Goal: Contribute content: Contribute content

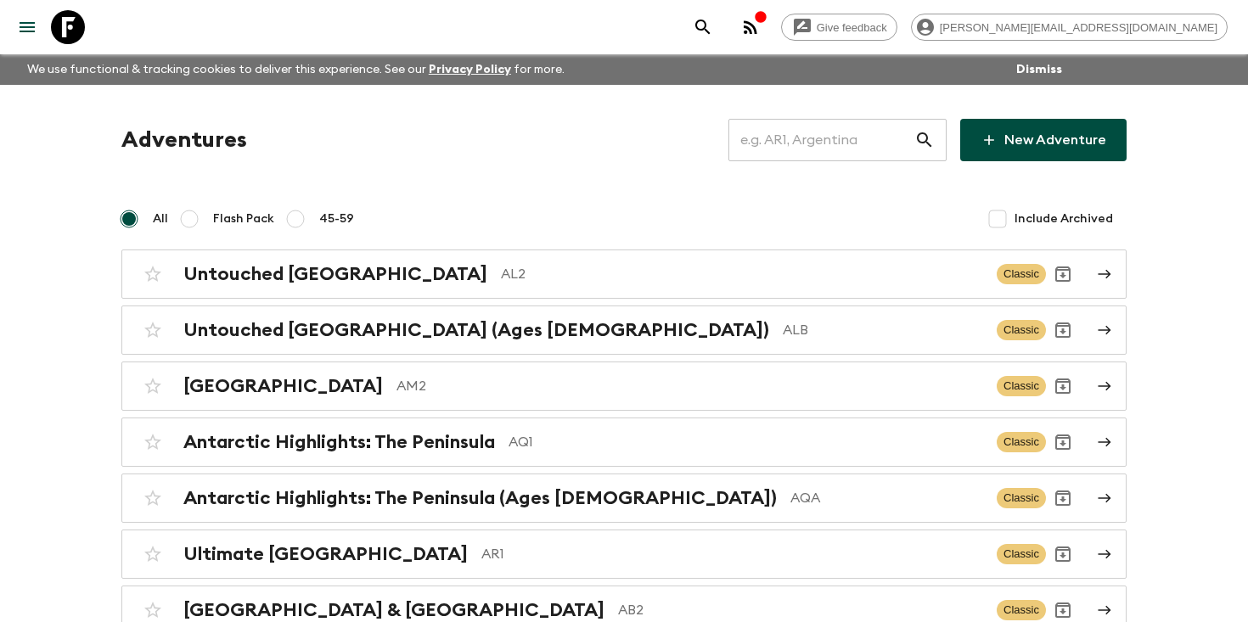
click at [864, 129] on input "text" at bounding box center [821, 140] width 186 height 48
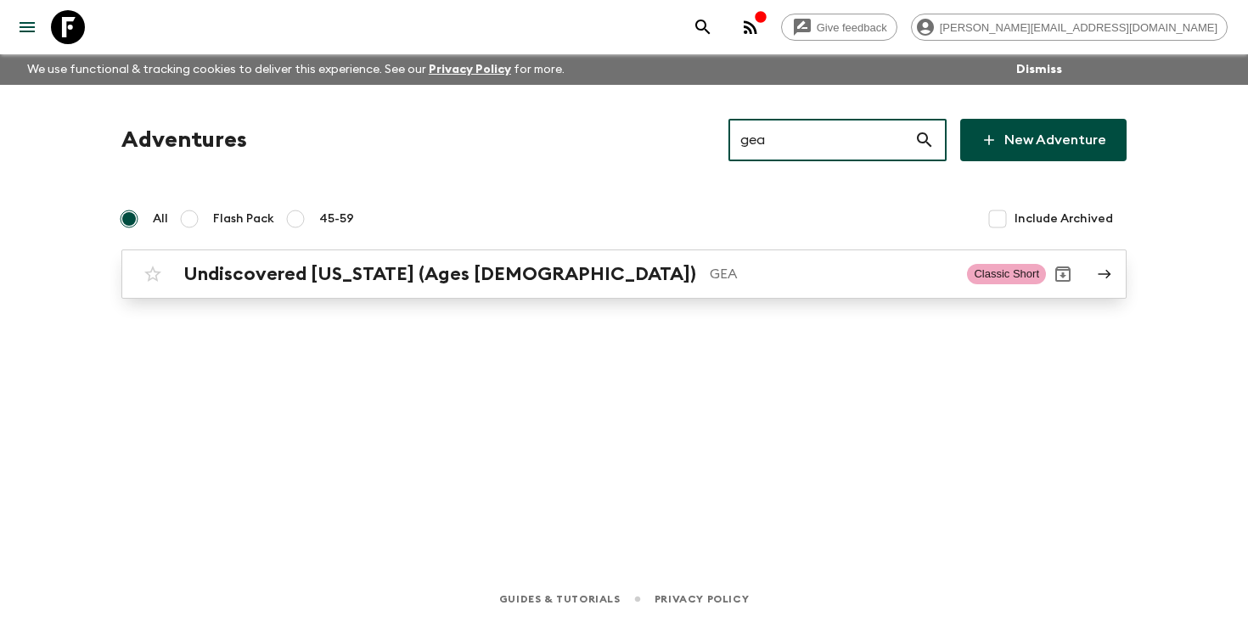
type input "gea"
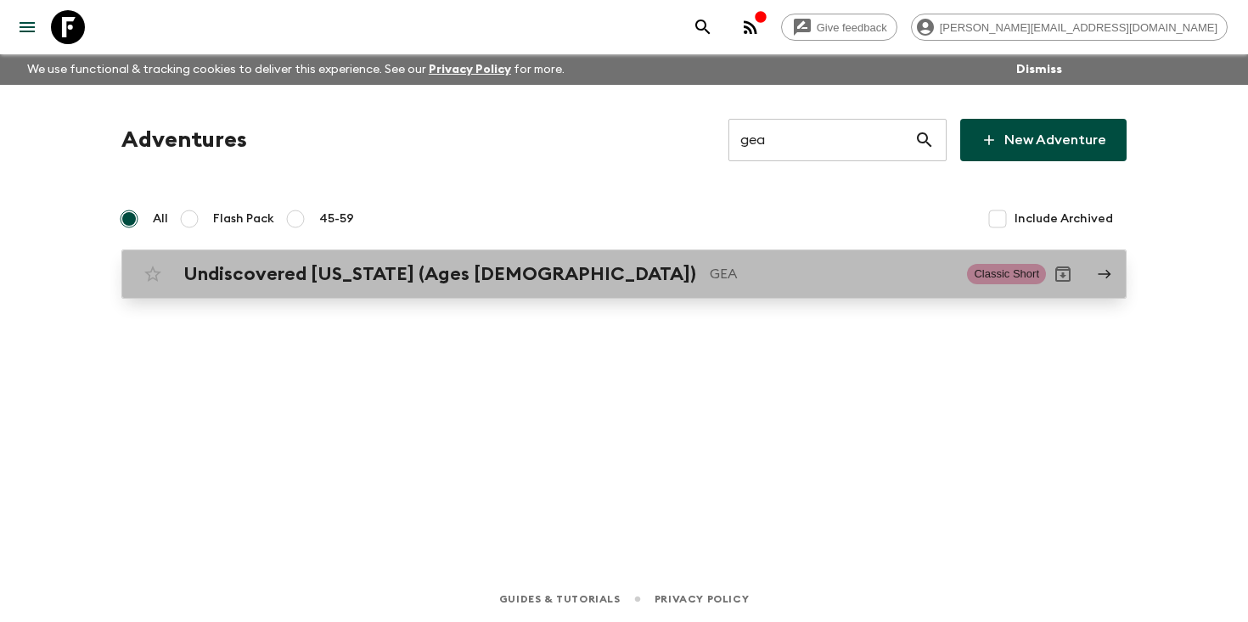
click at [419, 286] on div "Undiscovered [US_STATE] (Ages [DEMOGRAPHIC_DATA]) GEA Classic Short" at bounding box center [591, 274] width 910 height 34
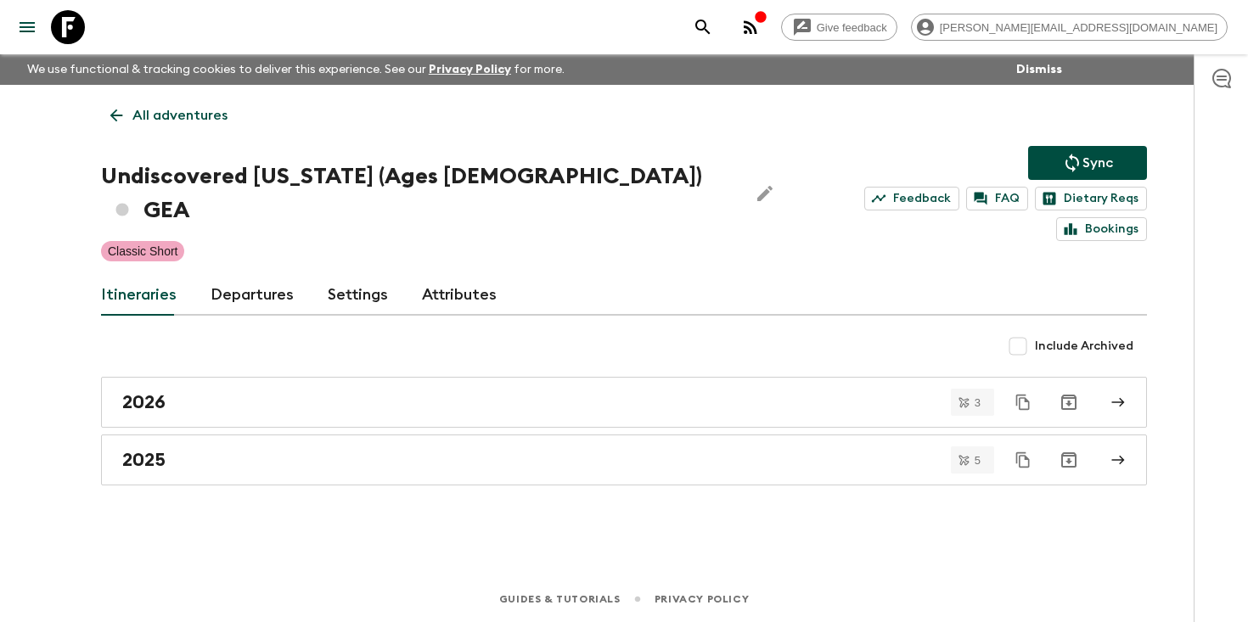
click at [256, 275] on link "Departures" at bounding box center [252, 295] width 83 height 41
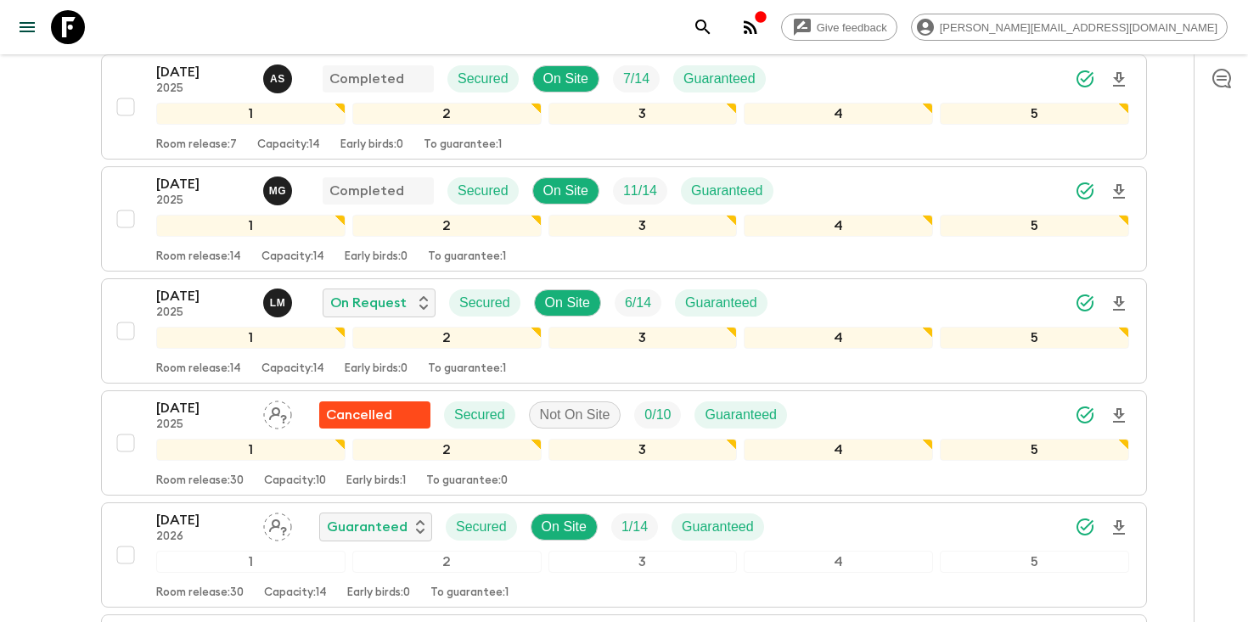
scroll to position [502, 0]
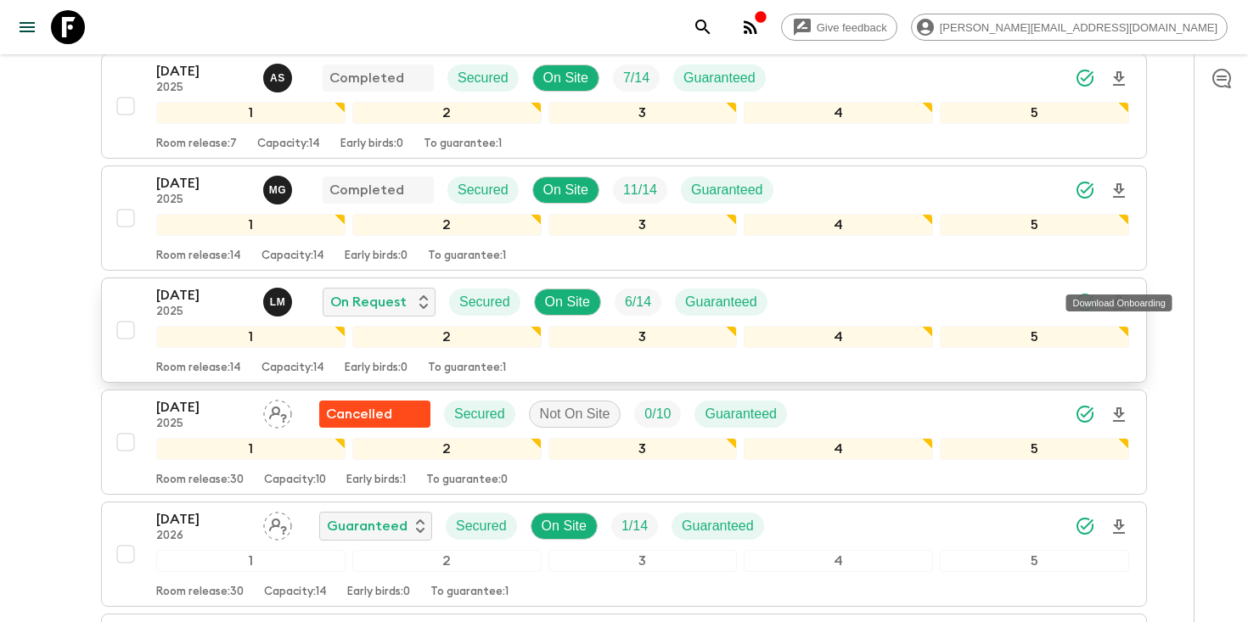
click at [1120, 293] on icon "Download Onboarding" at bounding box center [1119, 303] width 20 height 20
click at [169, 285] on p "[DATE]" at bounding box center [202, 295] width 93 height 20
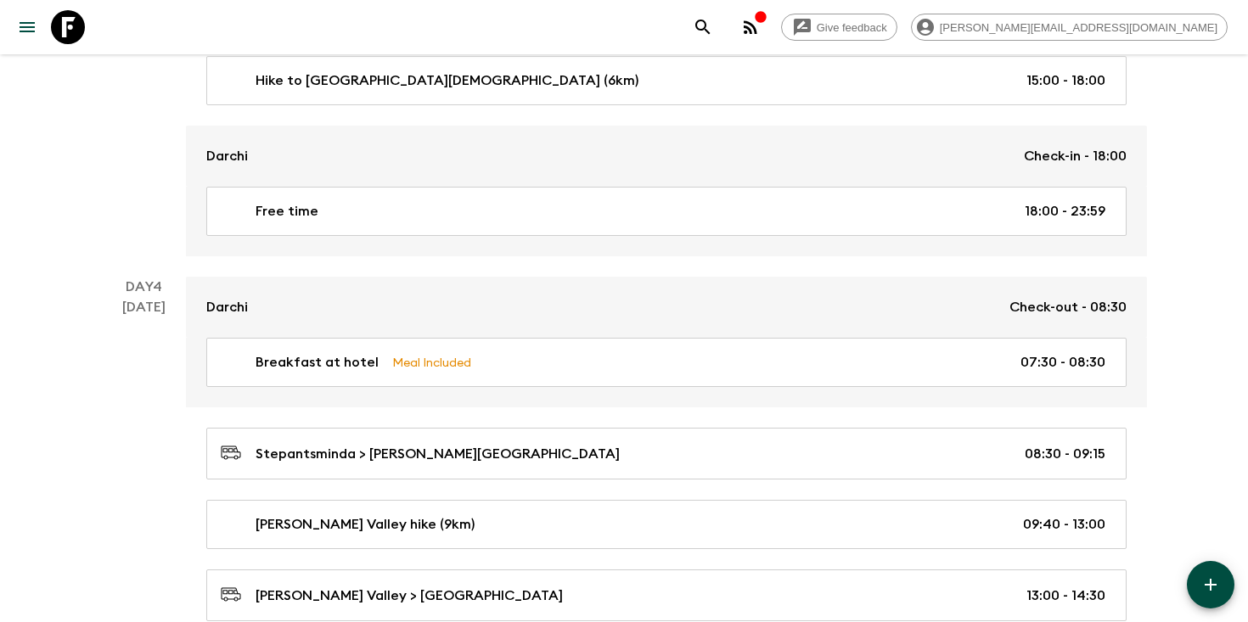
scroll to position [2273, 0]
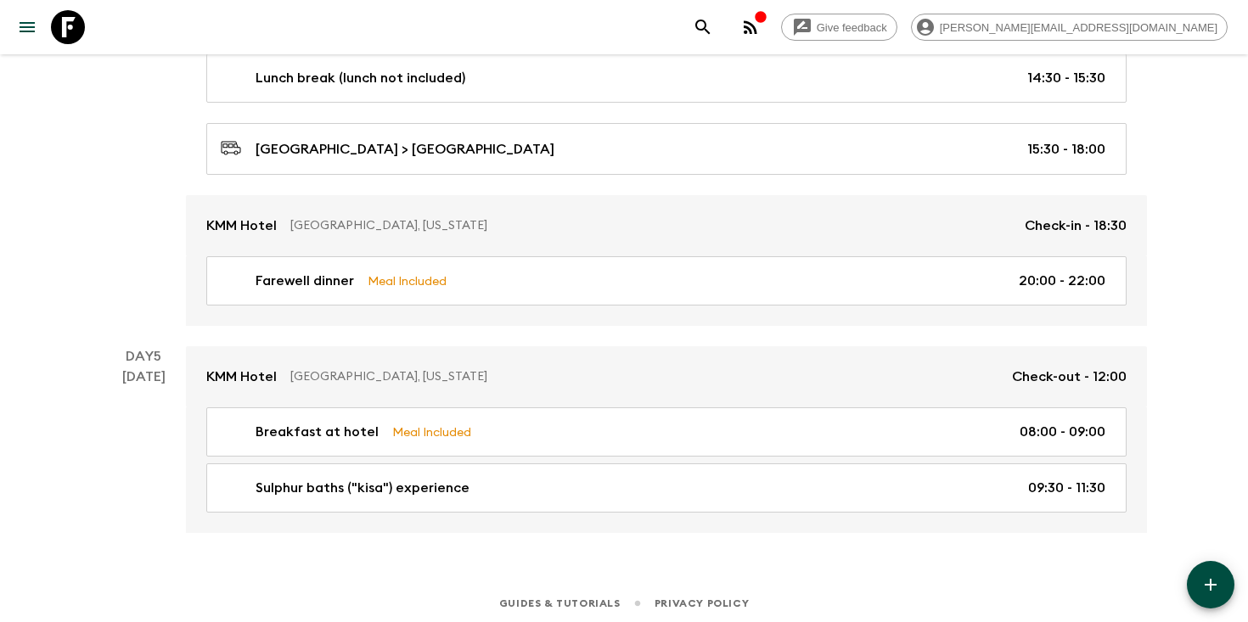
click at [713, 26] on icon "search adventures" at bounding box center [703, 27] width 20 height 20
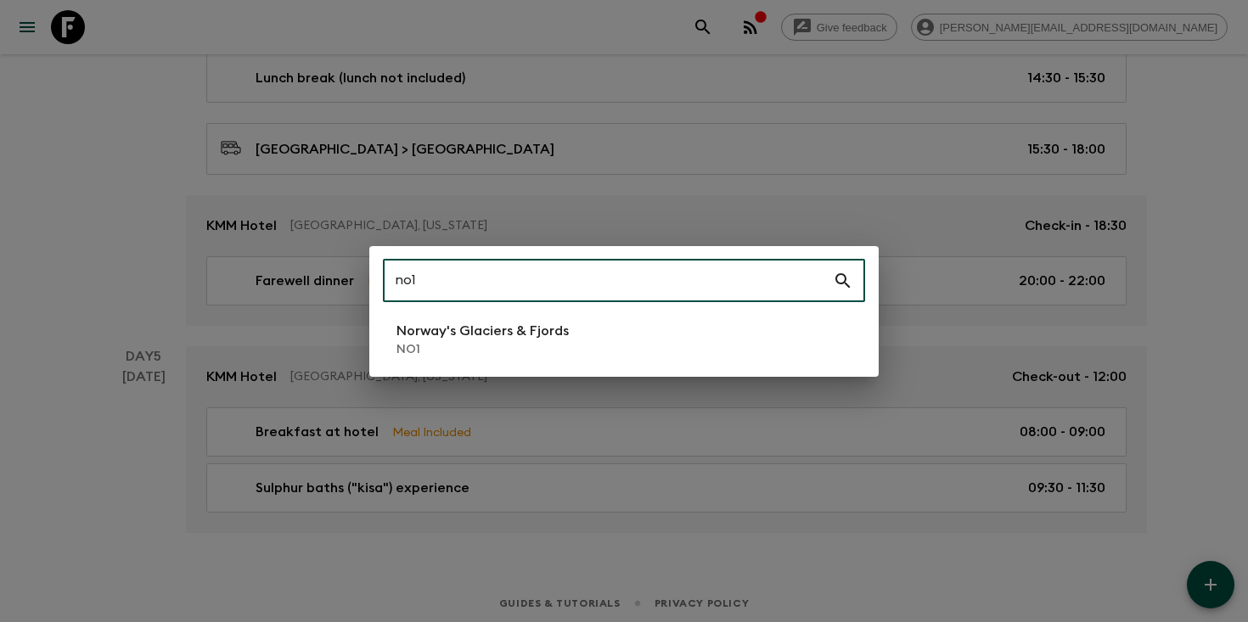
type input "no1"
click at [495, 311] on div "no1 ​ Norway's Glaciers & Fjords NO1" at bounding box center [623, 311] width 509 height 131
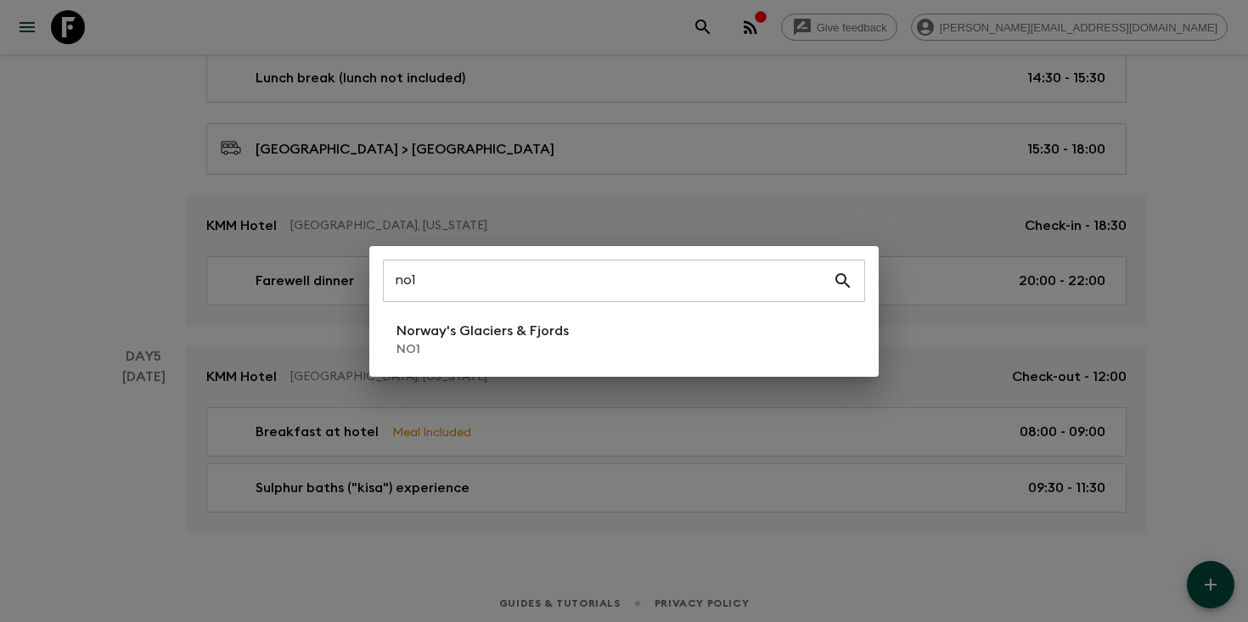
click at [495, 351] on p "NO1" at bounding box center [482, 349] width 172 height 17
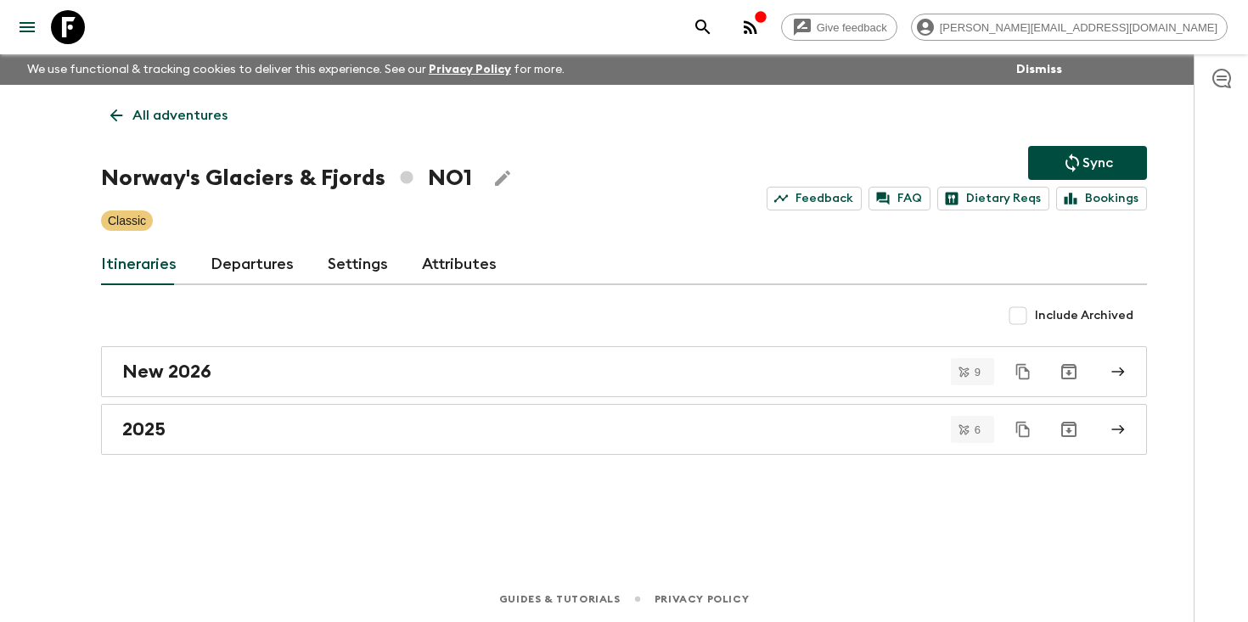
click at [239, 268] on link "Departures" at bounding box center [252, 264] width 83 height 41
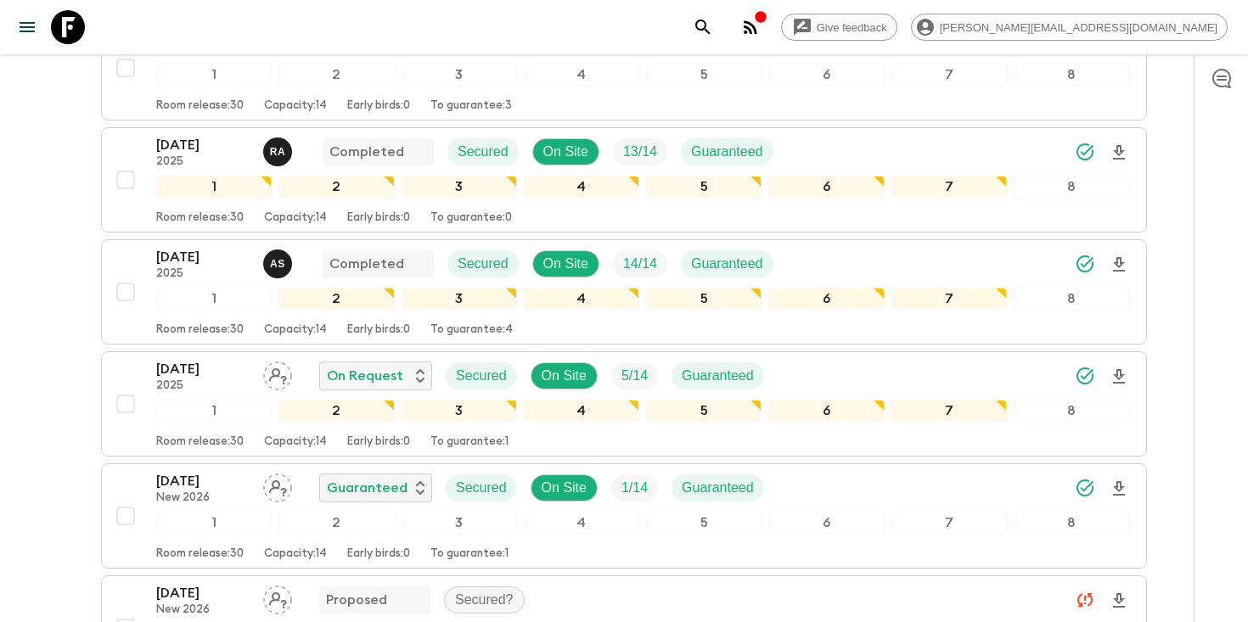
scroll to position [1298, 0]
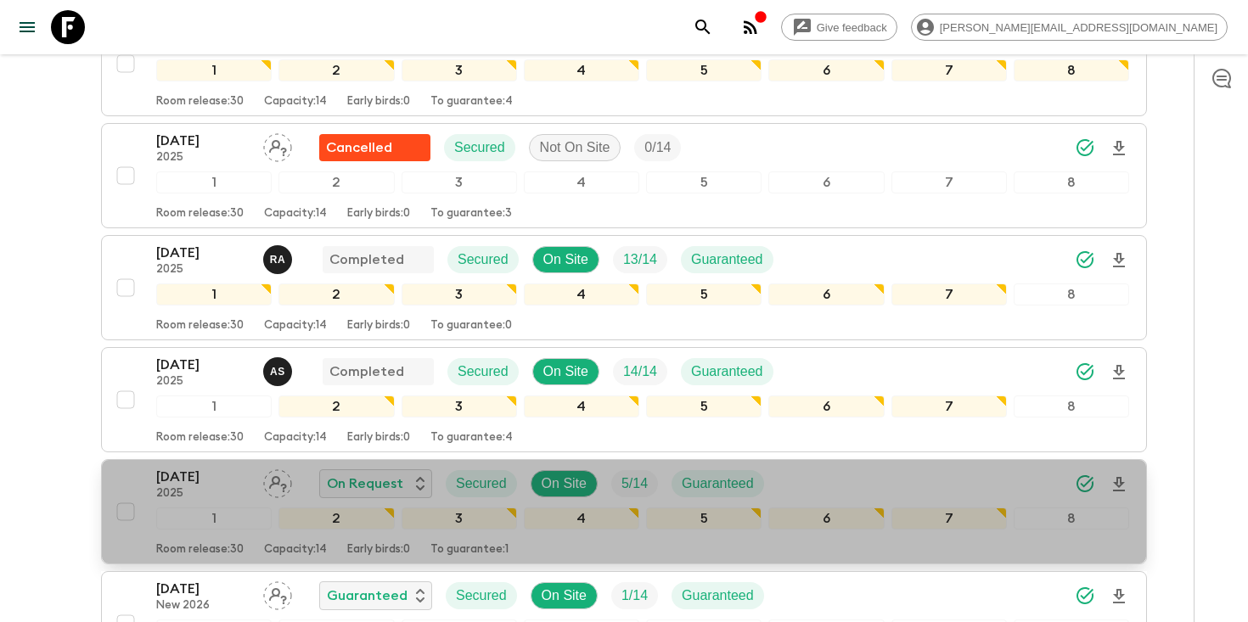
click at [192, 485] on p "[DATE]" at bounding box center [202, 477] width 93 height 20
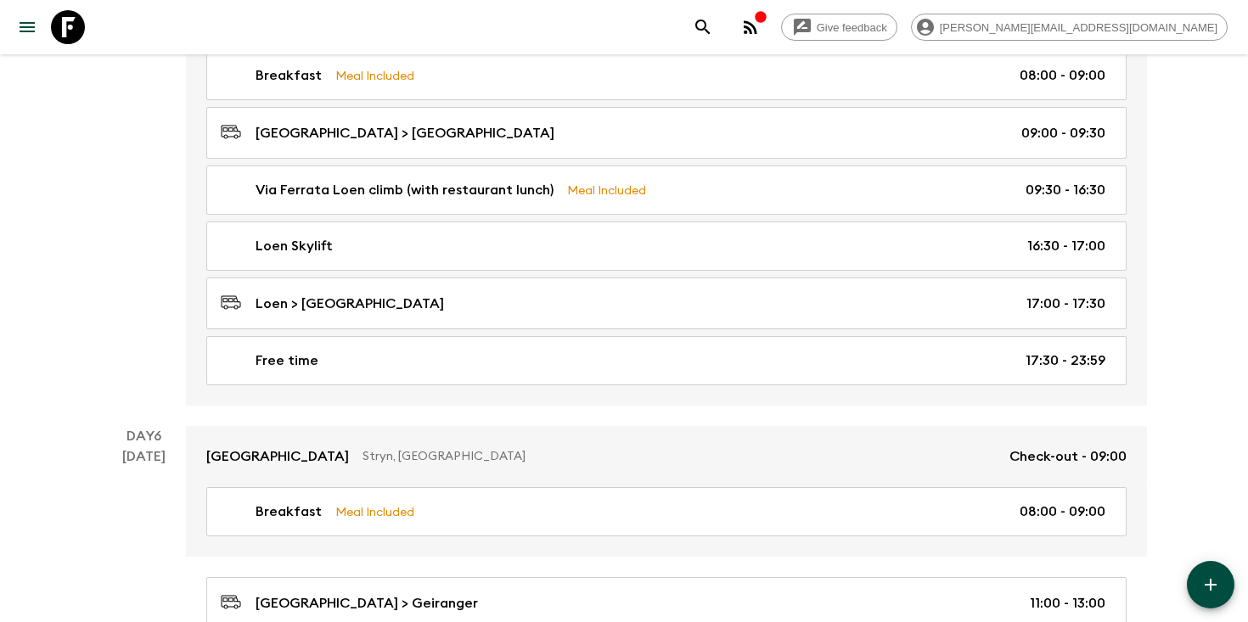
scroll to position [2174, 0]
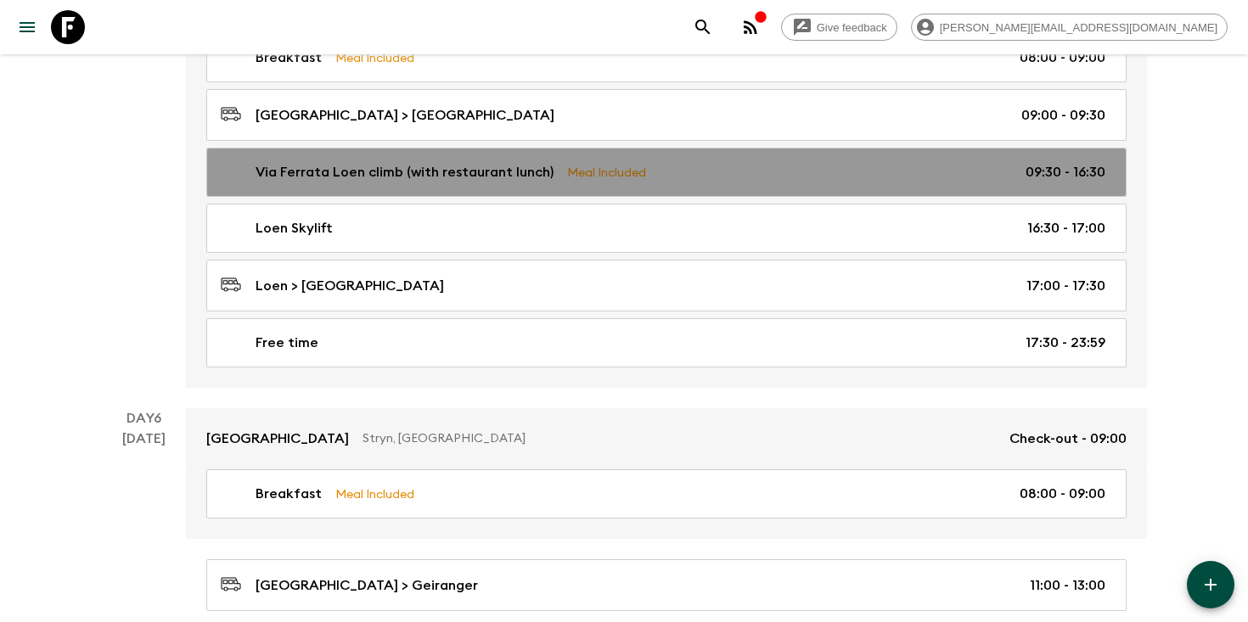
click at [751, 175] on div "Via Ferrata Loen climb (with restaurant lunch) Meal Included 09:30 - 16:30" at bounding box center [663, 172] width 885 height 20
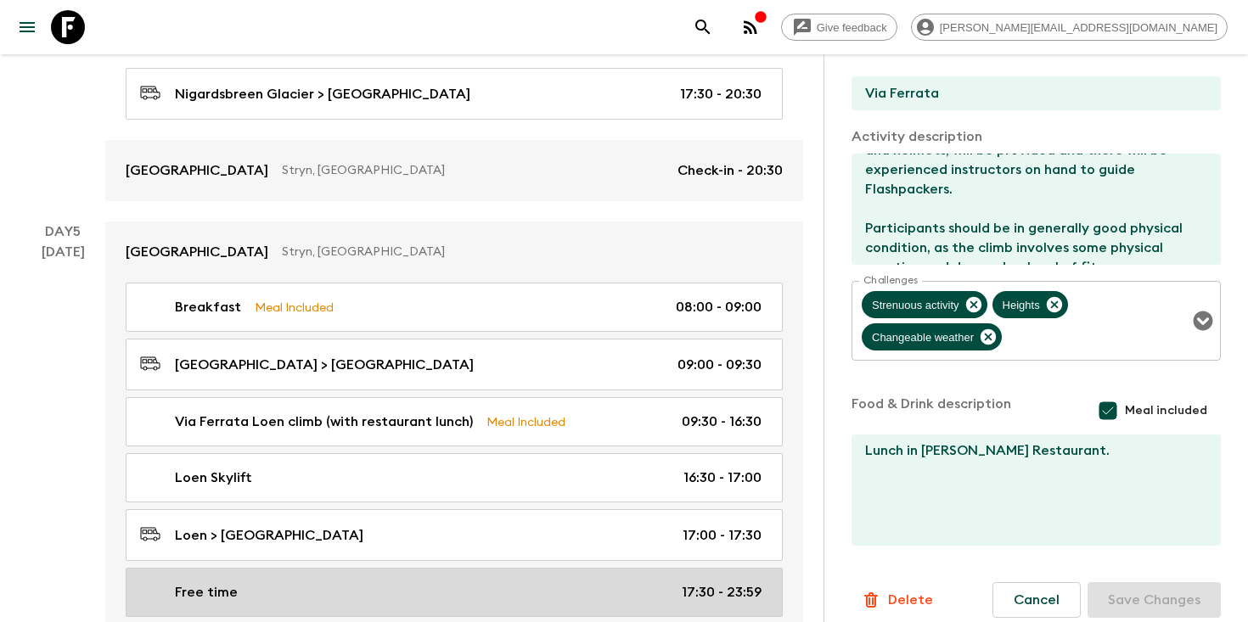
scroll to position [1939, 0]
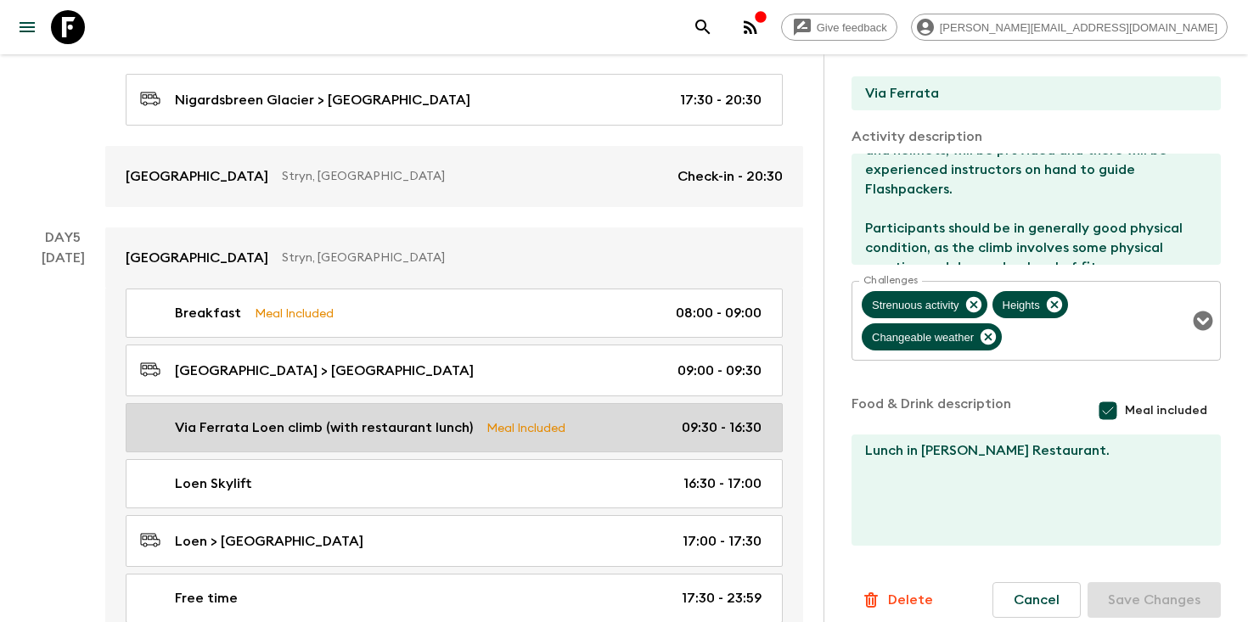
click at [368, 418] on p "Via Ferrata Loen climb (with restaurant lunch)" at bounding box center [324, 428] width 298 height 20
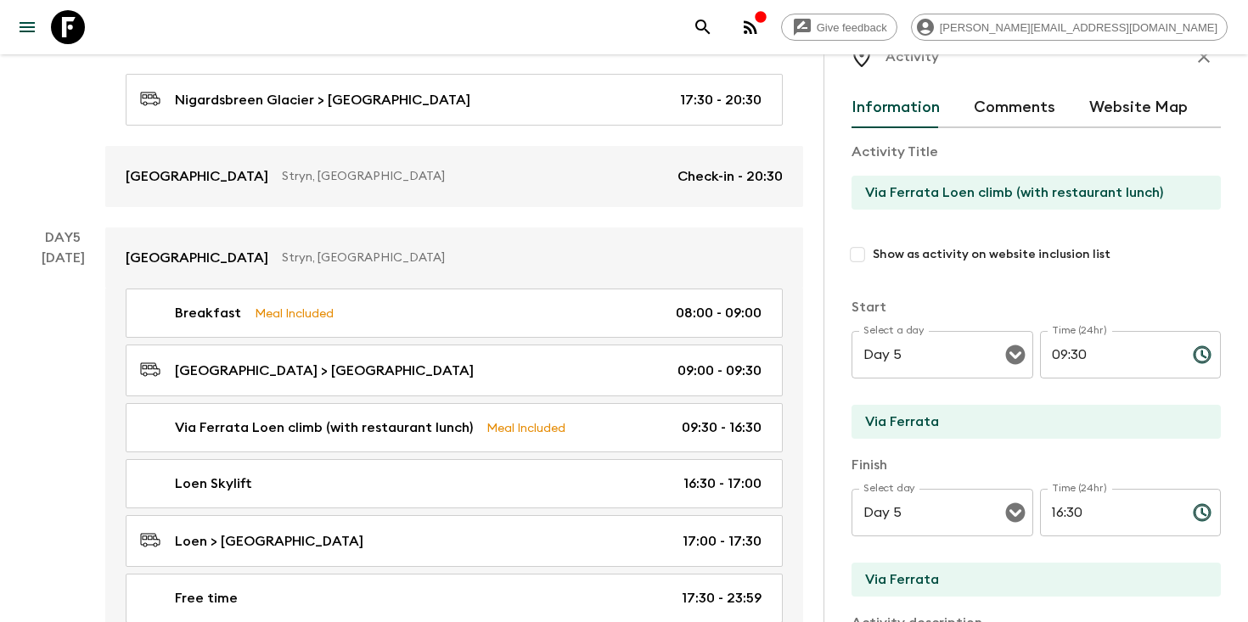
scroll to position [0, 0]
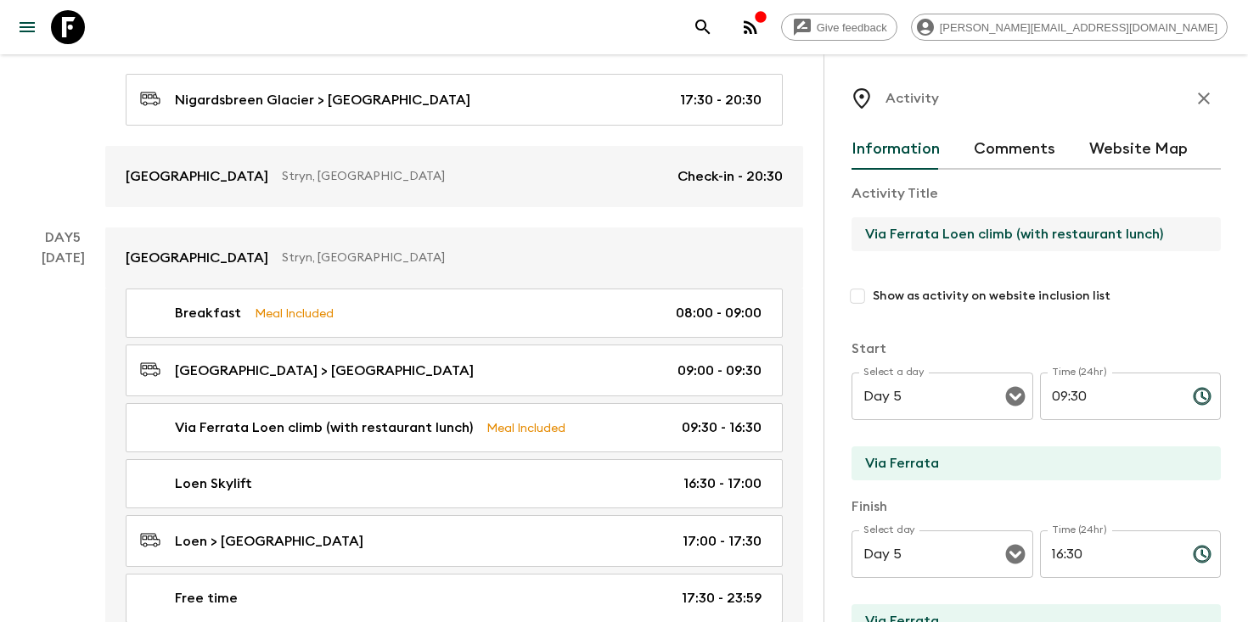
drag, startPoint x: 1010, startPoint y: 237, endPoint x: 852, endPoint y: 236, distance: 157.9
click at [852, 236] on input "Via Ferrata Loen climb (with restaurant lunch)" at bounding box center [1029, 234] width 356 height 34
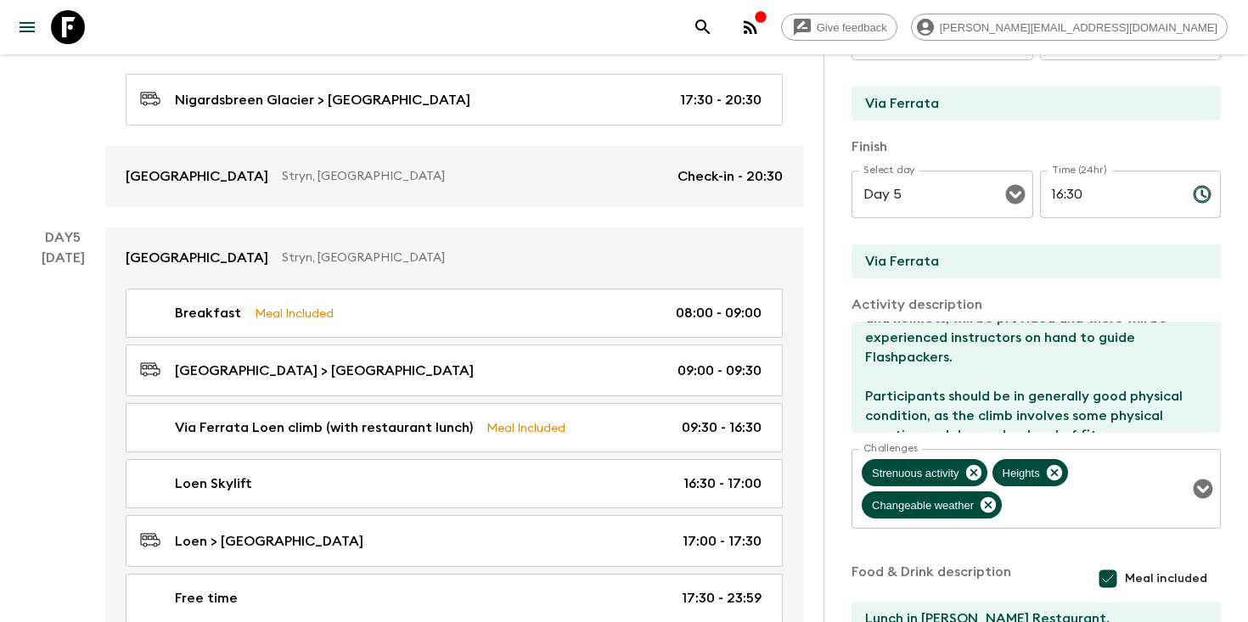
scroll to position [366, 0]
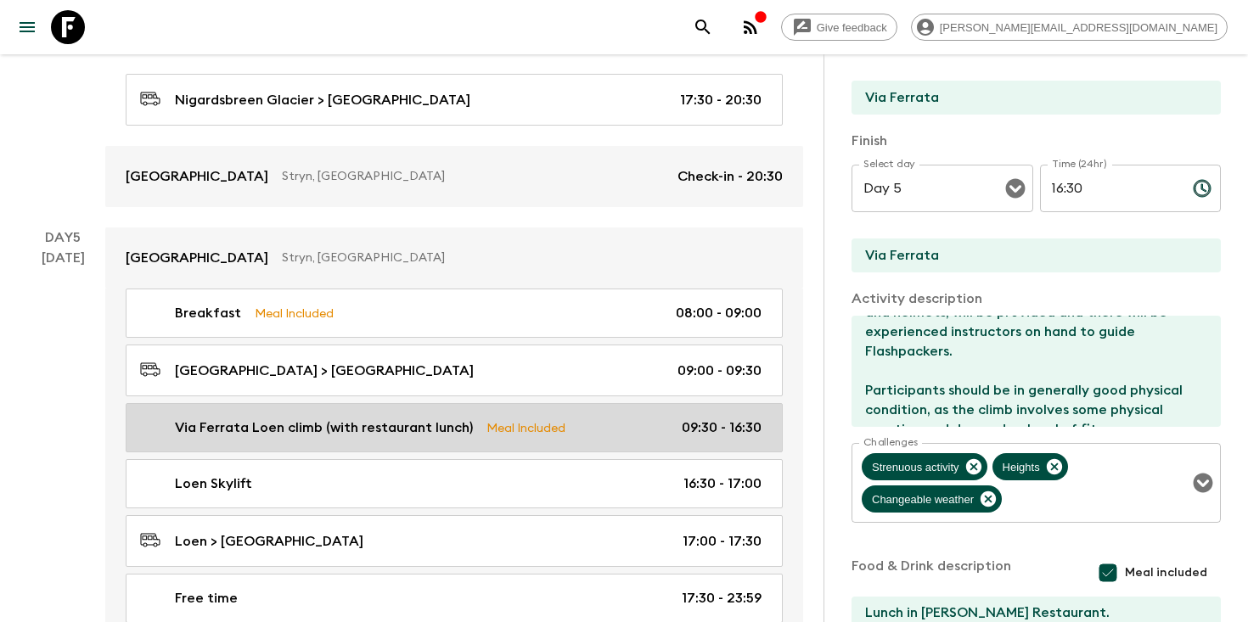
click at [516, 419] on p "Meal Included" at bounding box center [525, 428] width 79 height 19
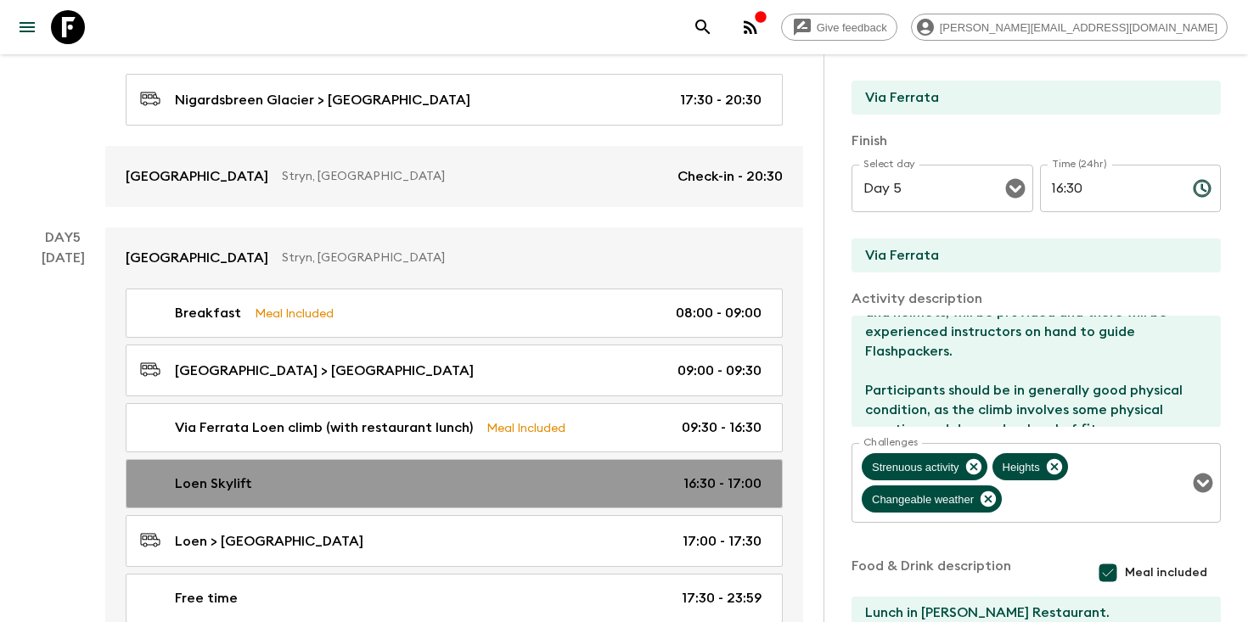
click at [456, 474] on div "Loen Skylift 16:30 - 17:00" at bounding box center [450, 484] width 621 height 20
type input "Loen Skylift"
type input "Loen"
type textarea "The Loen Skylift is a cable car system that transports visitors between differe…"
checkbox input "false"
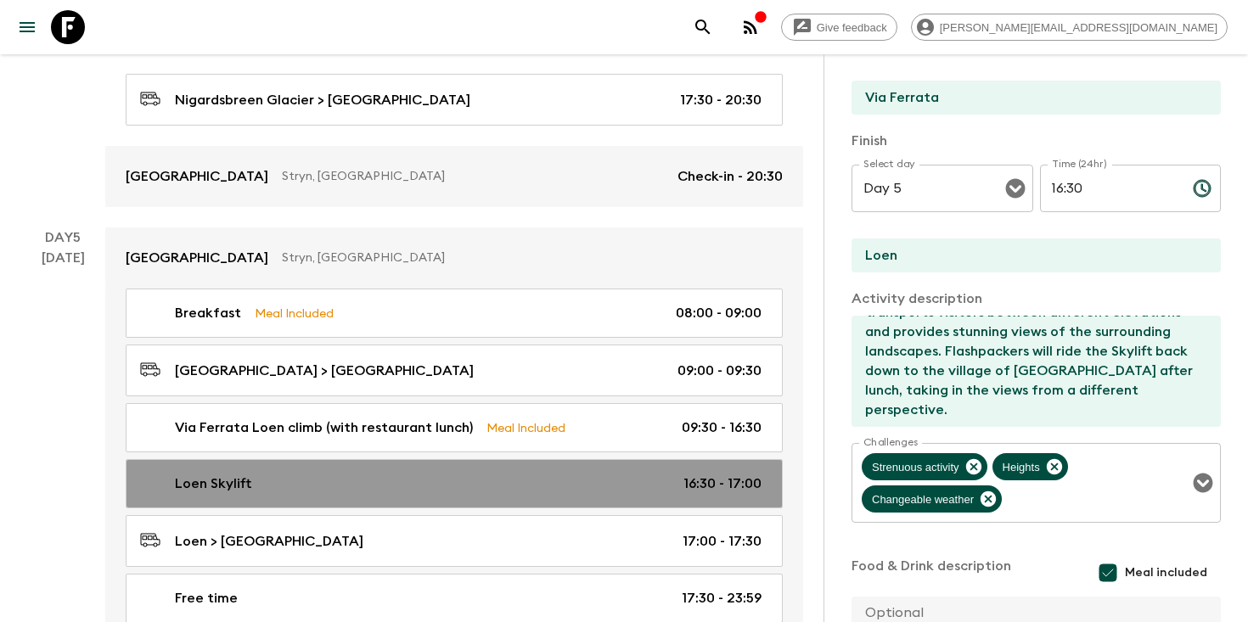
type input "16:30"
type input "17:00"
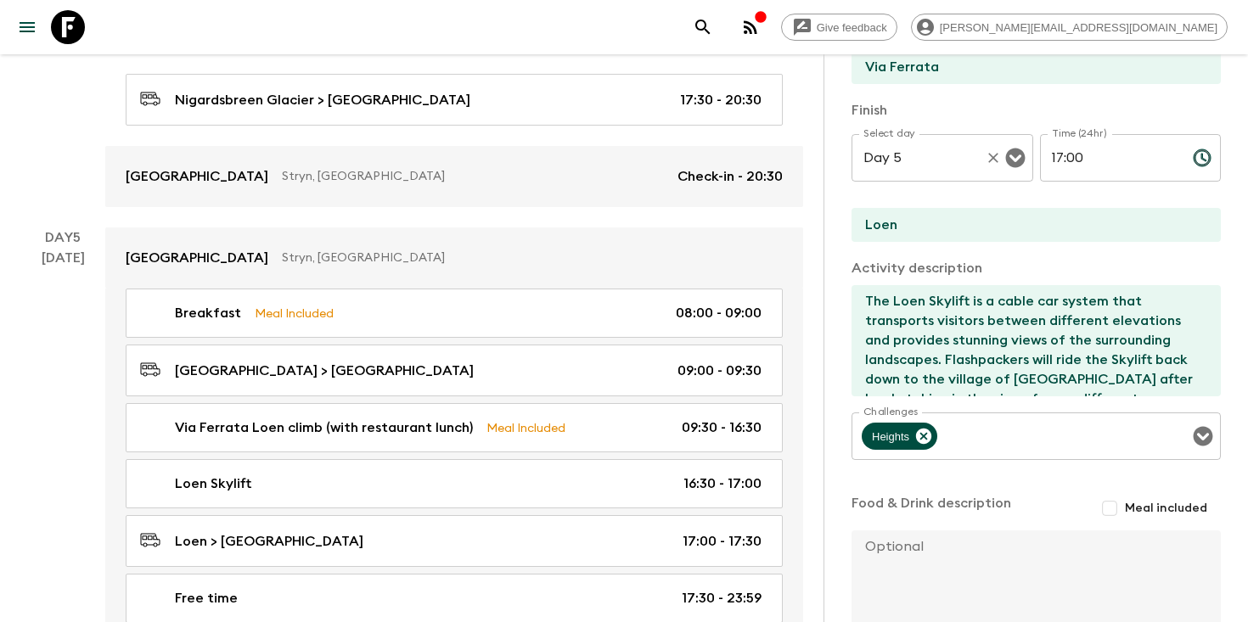
scroll to position [336, 0]
